Goal: Check status: Check status

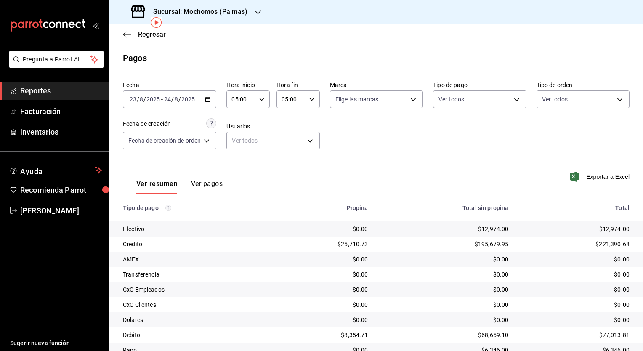
scroll to position [80, 0]
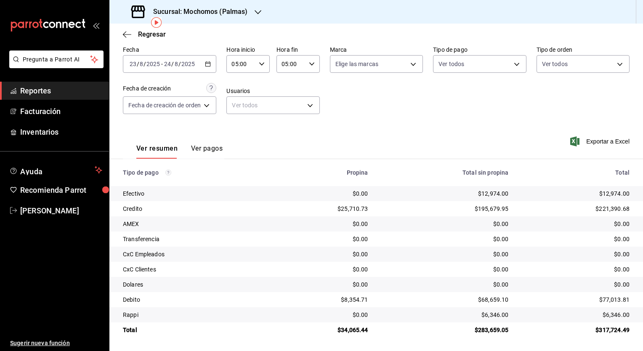
click at [200, 9] on h3 "Sucursal: Mochomos (Palmas)" at bounding box center [196, 12] width 101 height 10
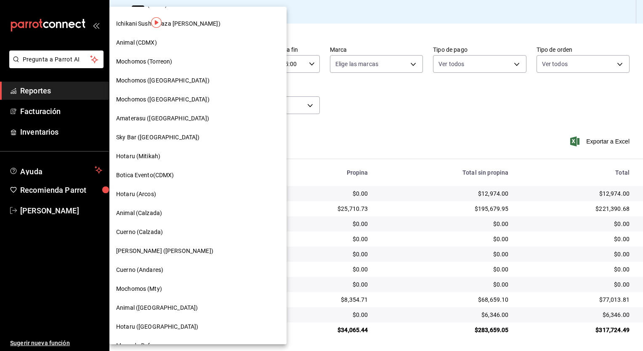
scroll to position [223, 0]
click at [172, 117] on span "Amaterasu ([GEOGRAPHIC_DATA])" at bounding box center [162, 118] width 93 height 9
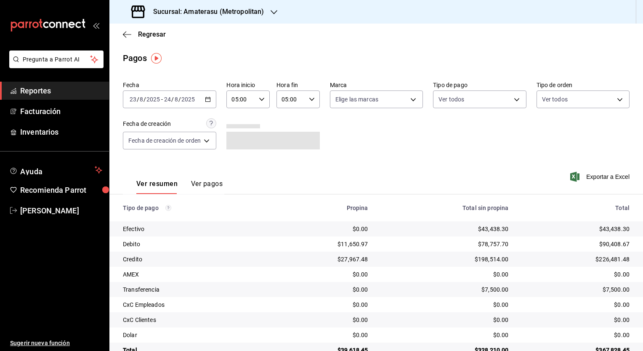
click at [210, 103] on div "[DATE] [DATE] - [DATE] [DATE]" at bounding box center [169, 99] width 93 height 18
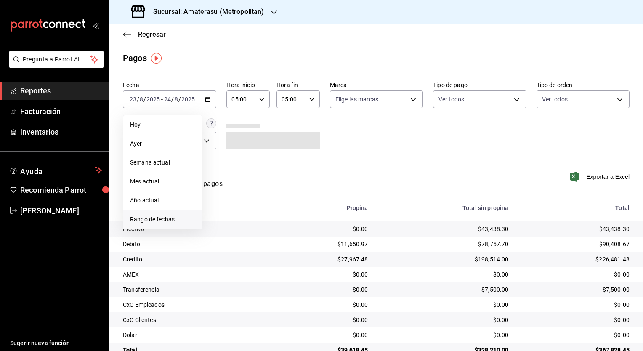
click at [158, 223] on span "Rango de fechas" at bounding box center [162, 219] width 65 height 9
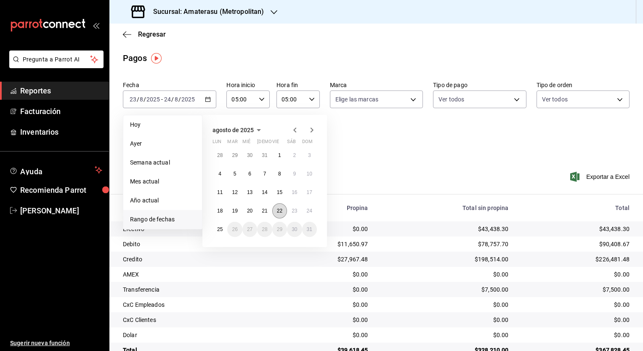
click at [278, 214] on button "22" at bounding box center [279, 210] width 15 height 15
click at [298, 213] on button "23" at bounding box center [294, 210] width 15 height 15
type input "00:00"
type input "23:59"
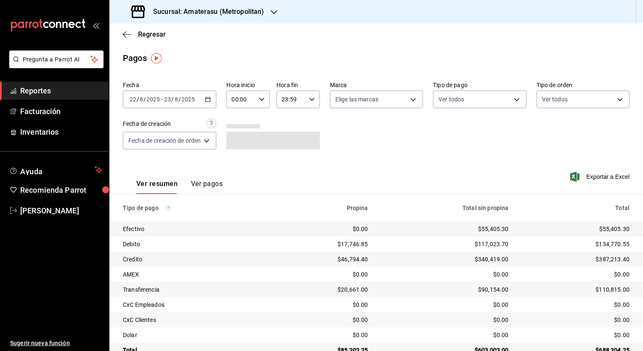
click at [264, 99] on icon "button" at bounding box center [262, 99] width 6 height 6
click at [241, 133] on span "05" at bounding box center [238, 131] width 8 height 7
type input "05:00"
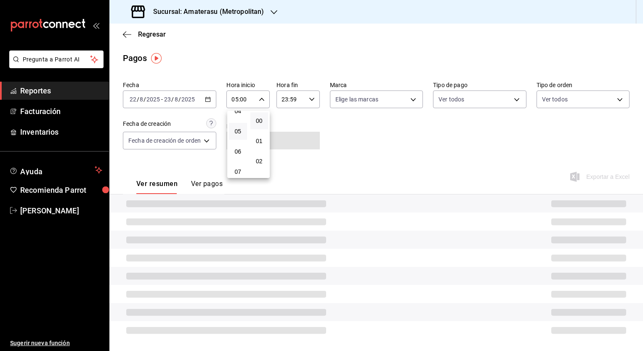
click at [313, 101] on div at bounding box center [321, 175] width 643 height 351
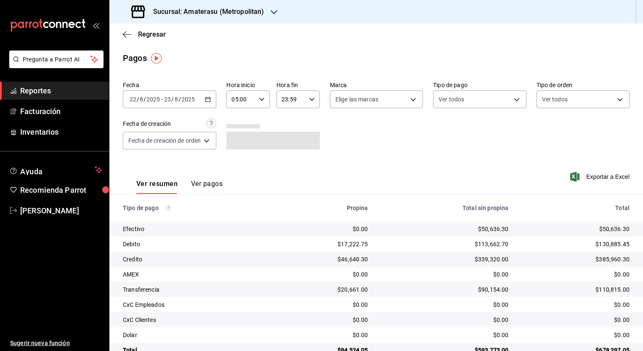
click at [313, 101] on div "23:59 Hora fin" at bounding box center [297, 99] width 43 height 18
click at [288, 150] on span "05" at bounding box center [287, 150] width 8 height 7
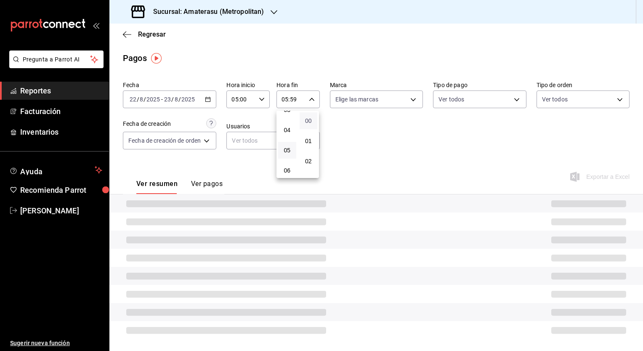
click at [309, 118] on span "00" at bounding box center [309, 120] width 8 height 7
type input "05:00"
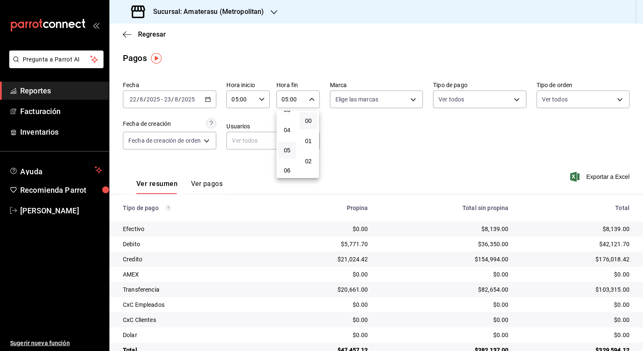
click at [312, 122] on button "00" at bounding box center [309, 120] width 18 height 17
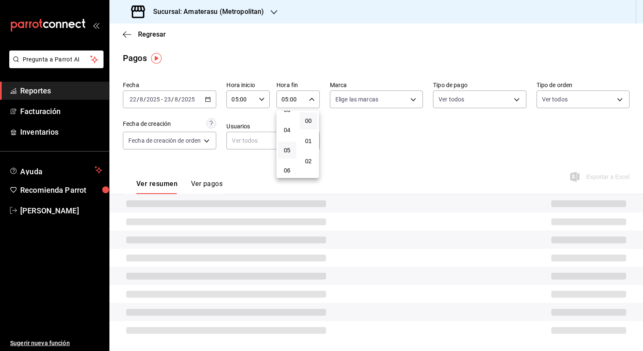
click at [363, 139] on div at bounding box center [321, 175] width 643 height 351
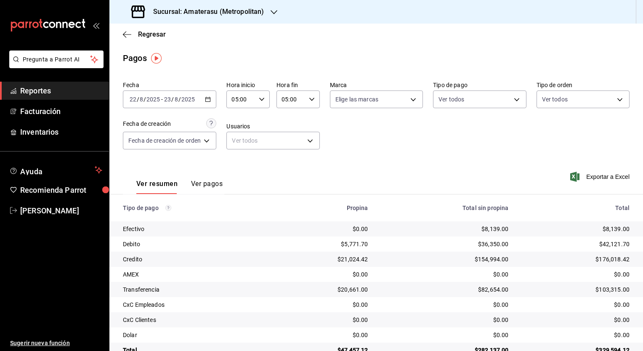
scroll to position [20, 0]
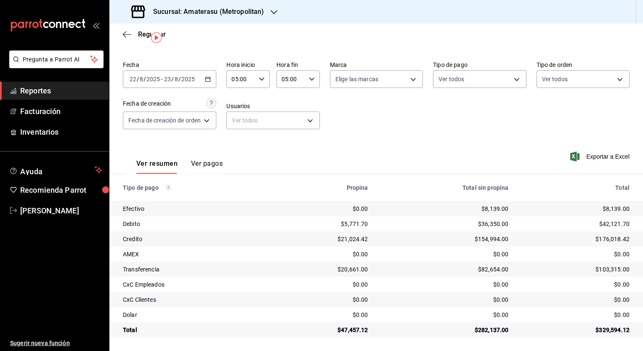
click at [231, 16] on h3 "Sucursal: Amaterasu (Metropolitan)" at bounding box center [204, 12] width 117 height 10
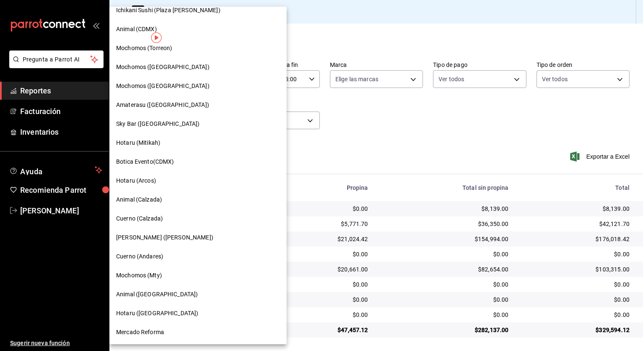
scroll to position [252, 0]
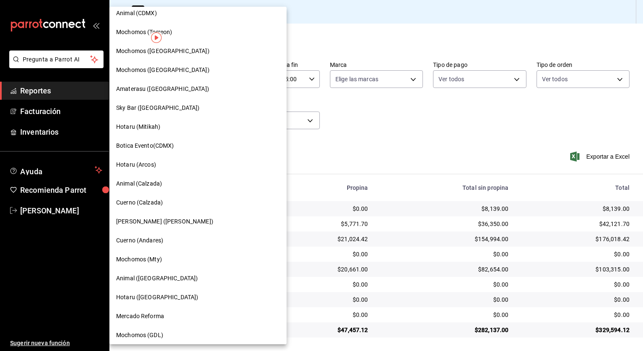
click at [160, 200] on span "Cuerno (Calzada)" at bounding box center [139, 202] width 47 height 9
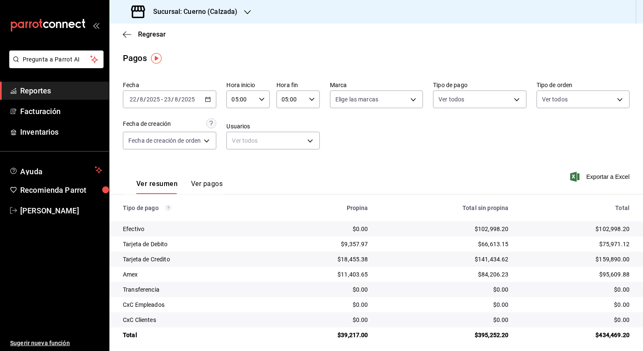
click at [210, 104] on div "[DATE] [DATE] - [DATE] [DATE]" at bounding box center [169, 99] width 93 height 18
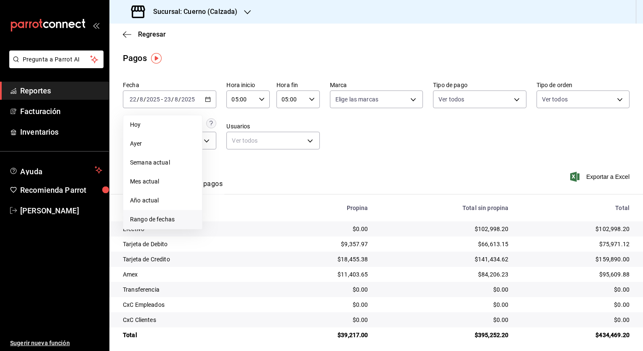
click at [169, 216] on span "Rango de fechas" at bounding box center [162, 219] width 65 height 9
click at [249, 213] on abbr "20" at bounding box center [249, 211] width 5 height 6
click at [263, 210] on abbr "21" at bounding box center [264, 211] width 5 height 6
type input "00:00"
type input "23:59"
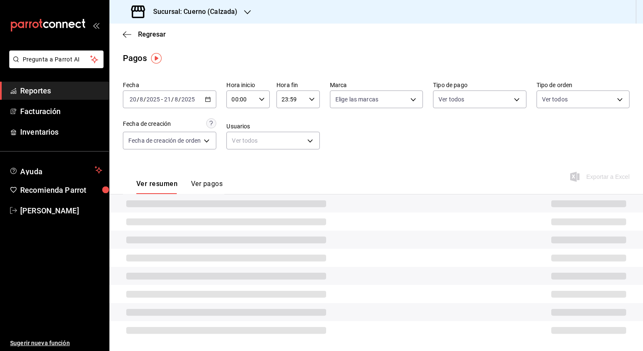
click at [259, 101] on icon "button" at bounding box center [262, 99] width 6 height 6
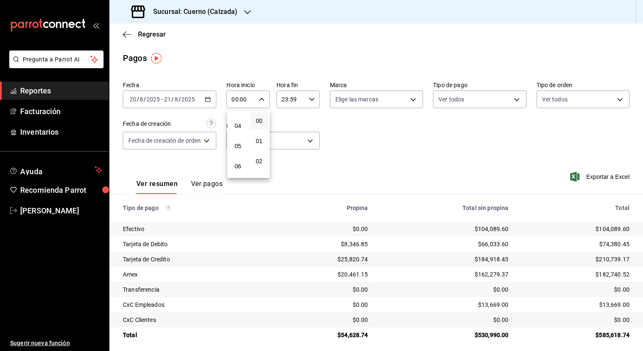
scroll to position [84, 0]
click at [241, 143] on button "05" at bounding box center [238, 137] width 18 height 17
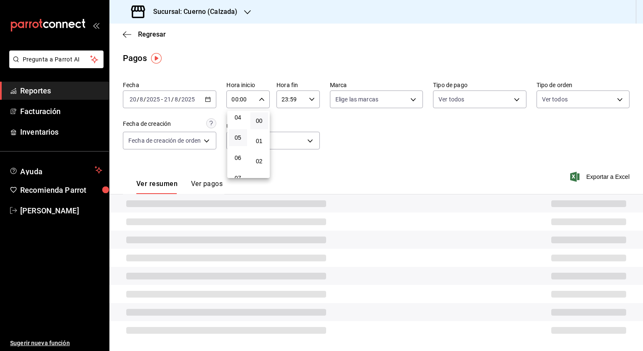
type input "05:00"
click at [310, 100] on div at bounding box center [321, 175] width 643 height 351
click at [310, 100] on icon "button" at bounding box center [312, 99] width 6 height 6
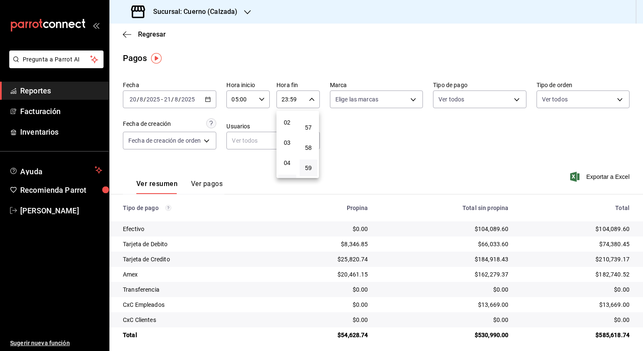
scroll to position [84, 0]
click at [293, 142] on button "05" at bounding box center [287, 137] width 18 height 17
click at [308, 122] on span "00" at bounding box center [309, 120] width 8 height 7
type input "05:00"
click at [362, 142] on div at bounding box center [321, 175] width 643 height 351
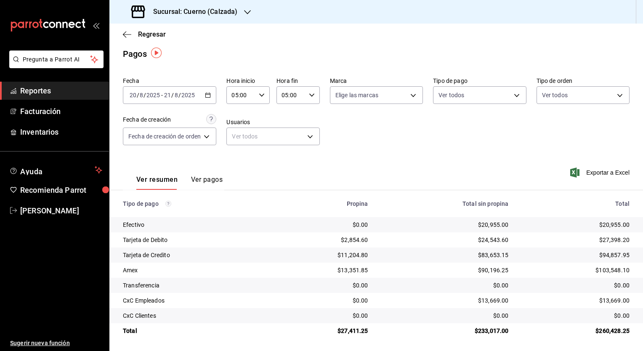
scroll to position [5, 0]
click at [390, 156] on div "Ver resumen Ver pagos Exportar a Excel" at bounding box center [375, 176] width 533 height 45
click at [213, 14] on h3 "Sucursal: Cuerno (Calzada)" at bounding box center [191, 12] width 91 height 10
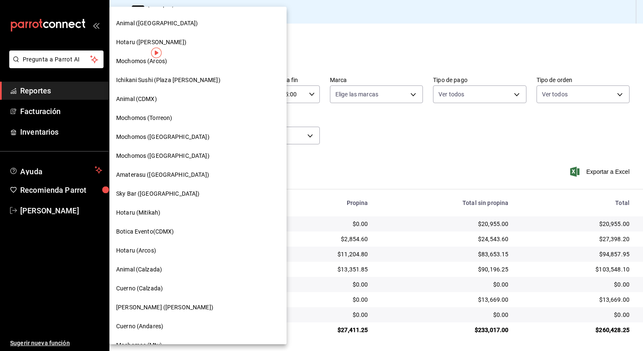
scroll to position [168, 0]
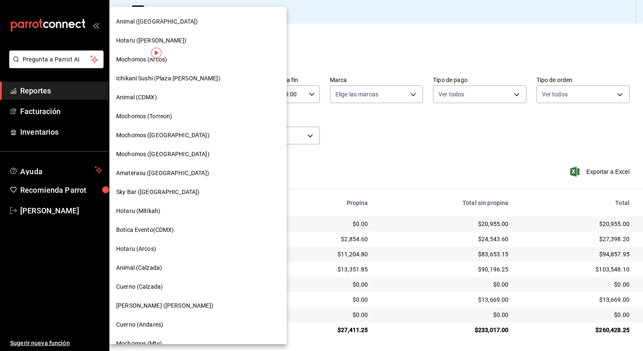
click at [180, 135] on div "Mochomos ([GEOGRAPHIC_DATA])" at bounding box center [198, 135] width 164 height 9
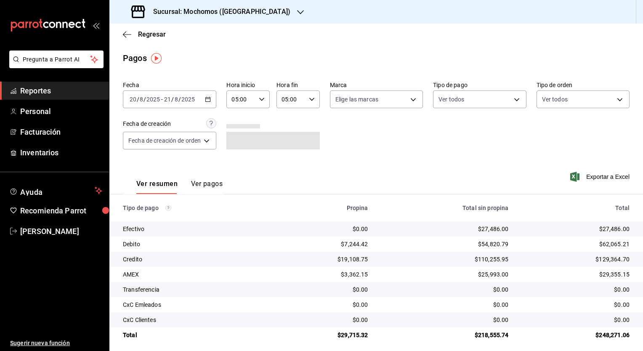
click at [208, 101] on \(Stroke\) "button" at bounding box center [207, 99] width 5 height 5
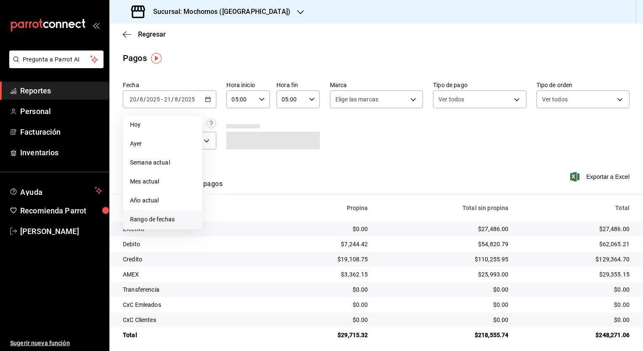
click at [158, 223] on span "Rango de fechas" at bounding box center [162, 219] width 65 height 9
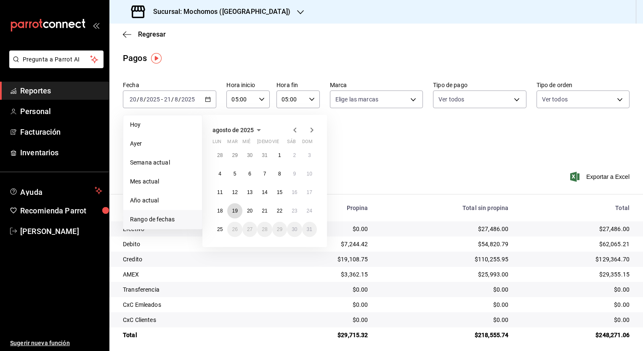
click at [236, 215] on button "19" at bounding box center [234, 210] width 15 height 15
click at [249, 213] on abbr "20" at bounding box center [249, 211] width 5 height 6
type input "00:00"
type input "23:59"
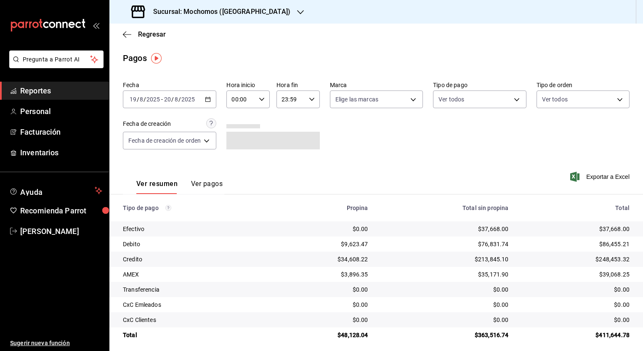
click at [267, 102] on div "00:00 Hora inicio" at bounding box center [247, 99] width 43 height 18
click at [240, 144] on button "05" at bounding box center [238, 137] width 18 height 17
type input "05:00"
click at [261, 127] on button "00" at bounding box center [259, 120] width 18 height 17
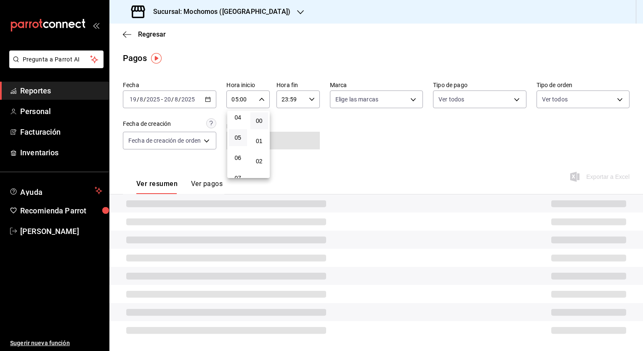
click at [315, 100] on div at bounding box center [321, 175] width 643 height 351
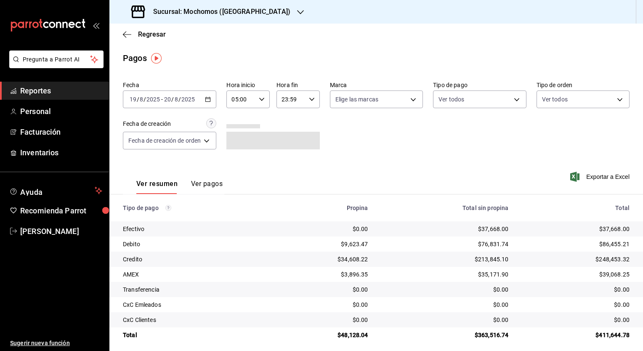
click at [309, 99] on \(Stroke\) "button" at bounding box center [311, 99] width 5 height 3
click at [289, 135] on span "05" at bounding box center [287, 133] width 8 height 7
click at [310, 124] on span "00" at bounding box center [309, 120] width 8 height 7
type input "05:00"
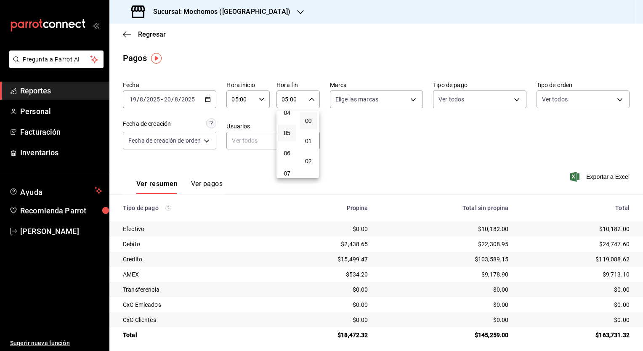
click at [367, 139] on div at bounding box center [321, 175] width 643 height 351
click at [201, 97] on div "[DATE] [DATE] - [DATE] [DATE]" at bounding box center [169, 99] width 93 height 18
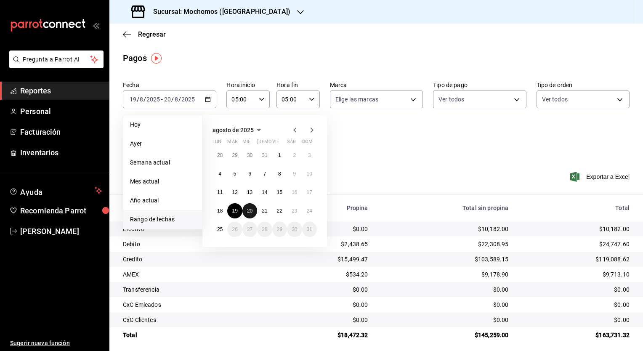
click at [252, 215] on button "20" at bounding box center [249, 210] width 15 height 15
click at [263, 211] on abbr "21" at bounding box center [264, 211] width 5 height 6
type input "00:00"
type input "23:59"
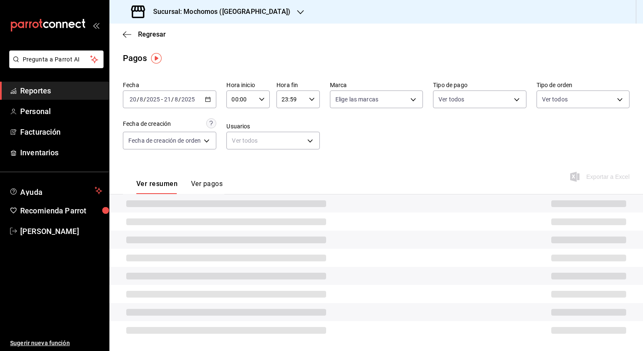
click at [265, 107] on div "00:00 Hora inicio" at bounding box center [247, 99] width 43 height 18
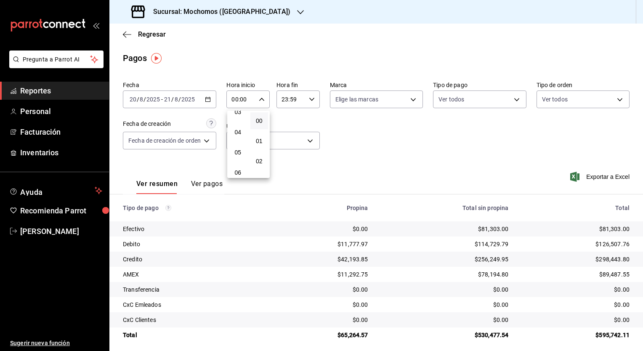
scroll to position [84, 0]
click at [238, 145] on button "05" at bounding box center [238, 137] width 18 height 17
type input "05:00"
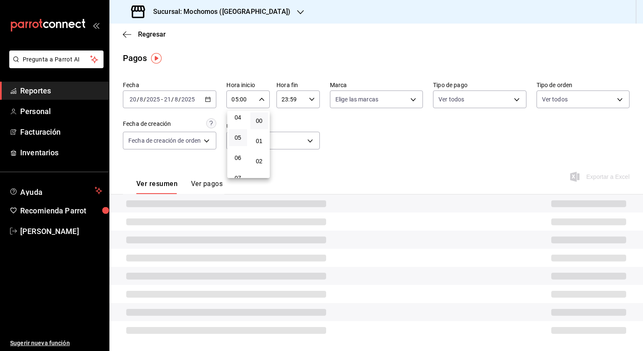
click at [313, 103] on div at bounding box center [321, 175] width 643 height 351
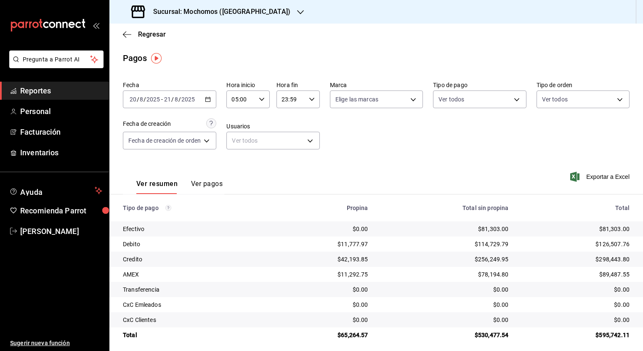
click at [309, 104] on div "23:59 Hora fin" at bounding box center [297, 99] width 43 height 18
click at [288, 136] on span "05" at bounding box center [287, 133] width 8 height 7
click at [308, 126] on button "00" at bounding box center [309, 120] width 18 height 17
type input "05:00"
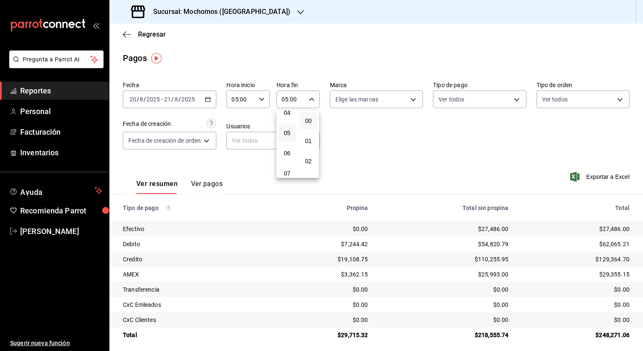
click at [381, 154] on div at bounding box center [321, 175] width 643 height 351
click at [452, 161] on div "Ver resumen Ver pagos Exportar a Excel" at bounding box center [375, 181] width 533 height 45
click at [368, 38] on div "Regresar" at bounding box center [375, 34] width 533 height 21
